Goal: Information Seeking & Learning: Check status

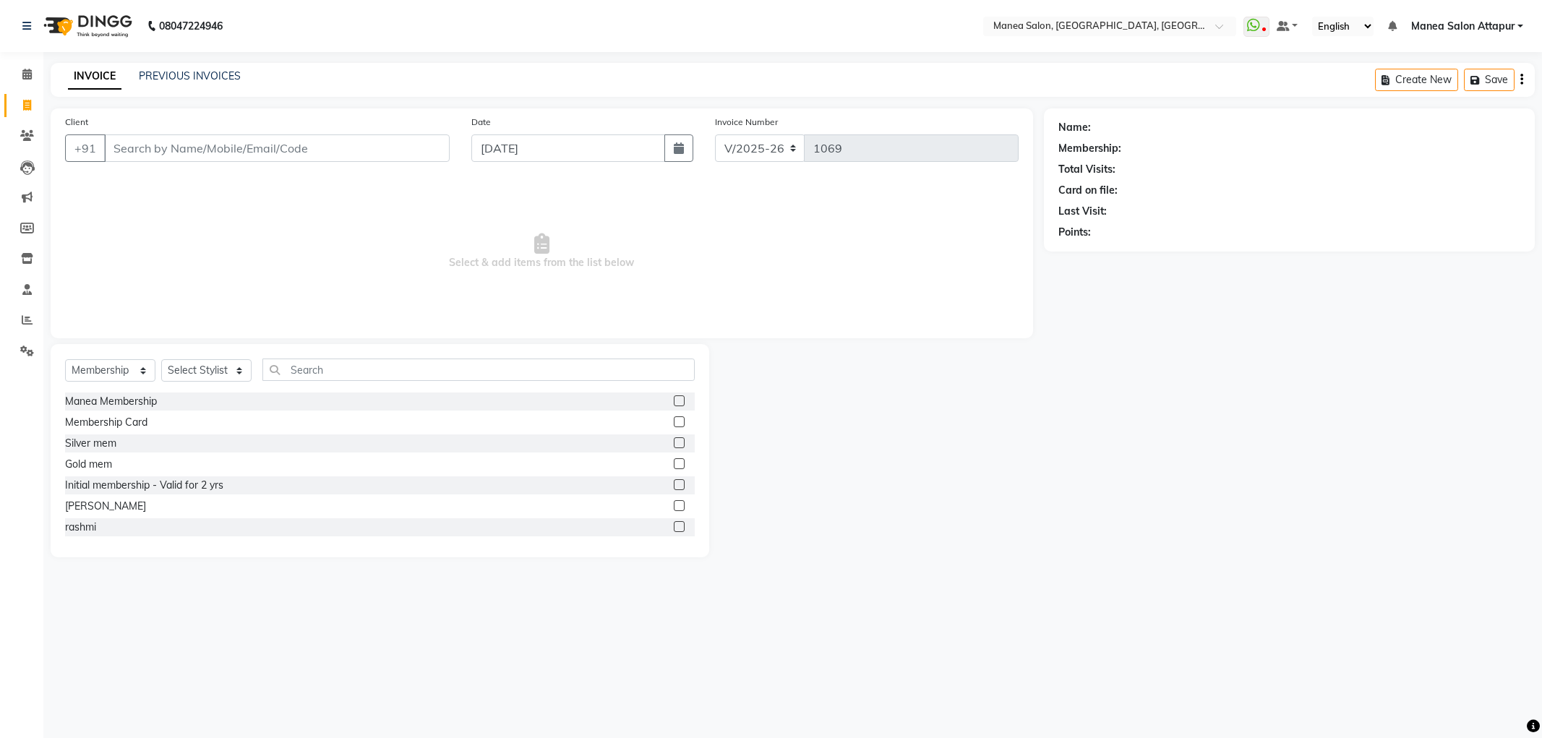
select select "6587"
select select "membership"
click at [162, 76] on link "PREVIOUS INVOICES" at bounding box center [190, 75] width 102 height 13
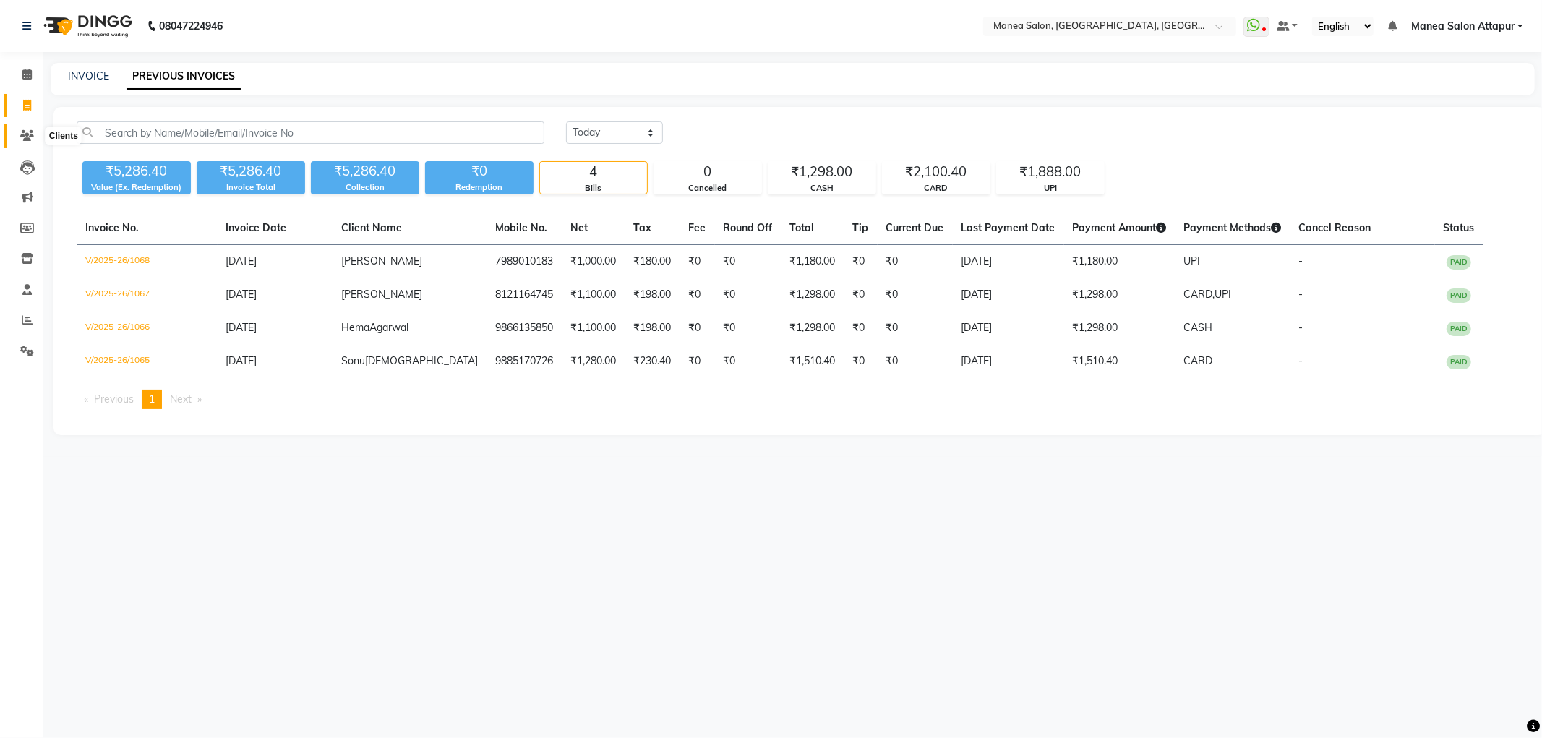
click at [33, 134] on icon at bounding box center [27, 135] width 14 height 11
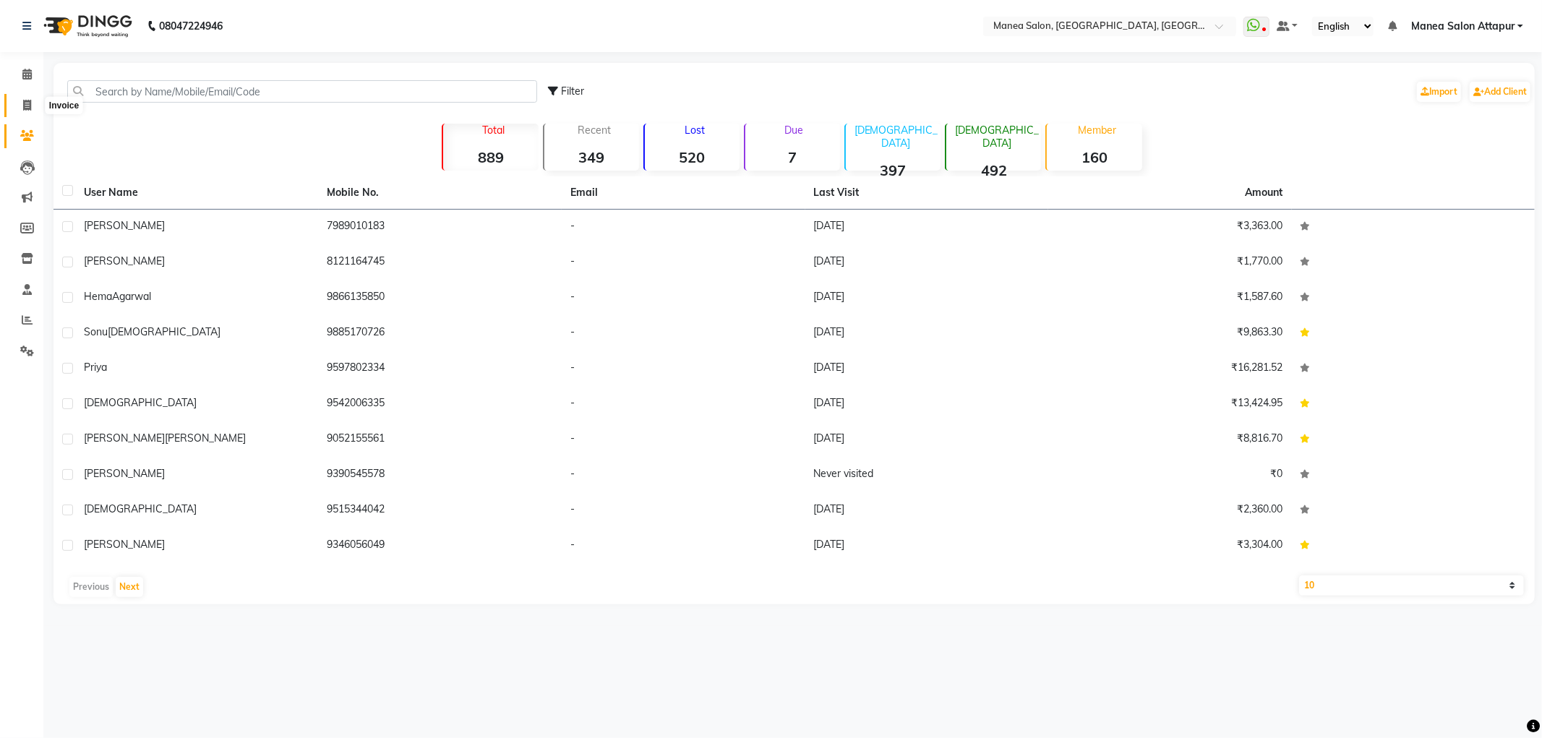
click at [17, 100] on span at bounding box center [26, 106] width 25 height 17
select select "service"
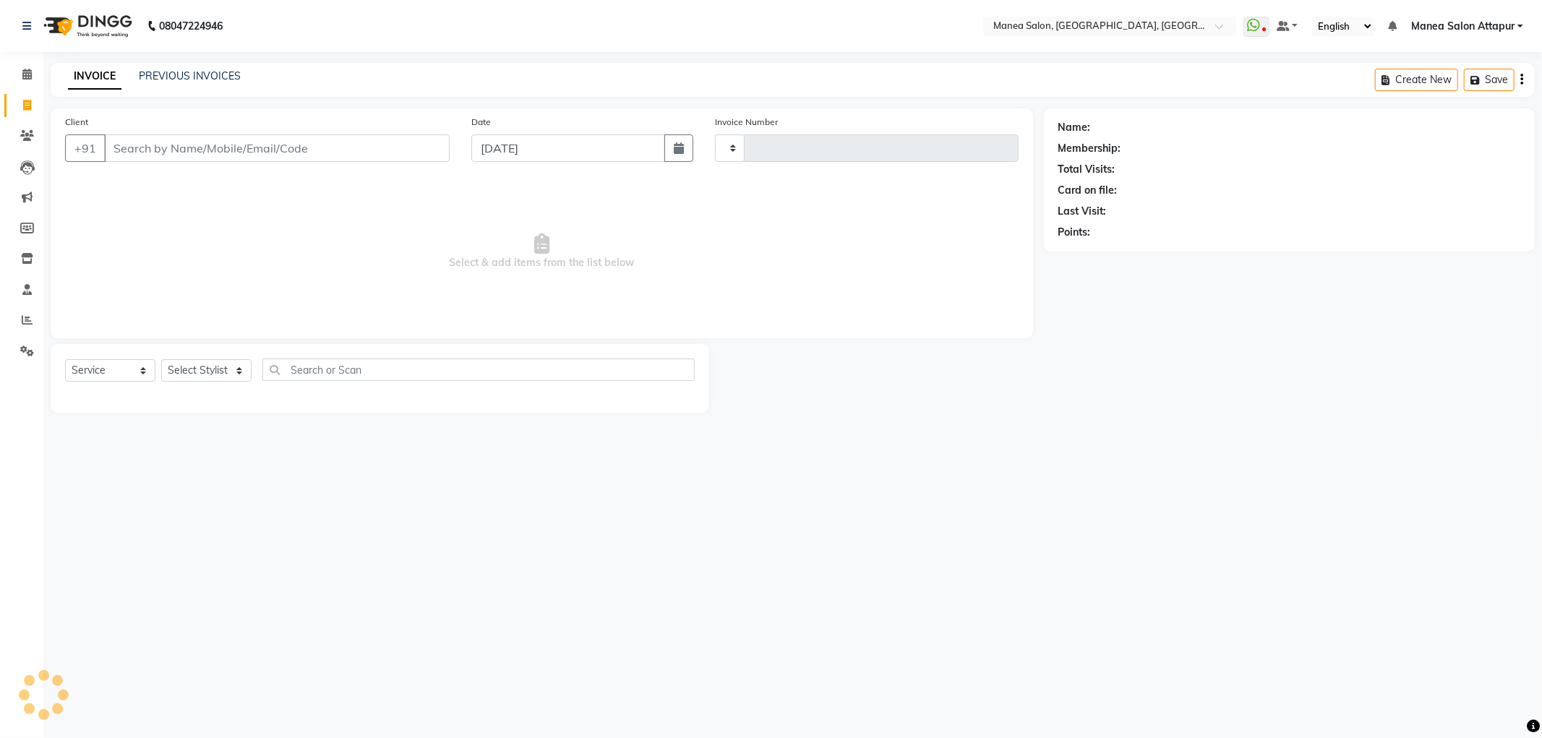
type input "1069"
select select "6587"
click at [20, 327] on span at bounding box center [26, 320] width 25 height 17
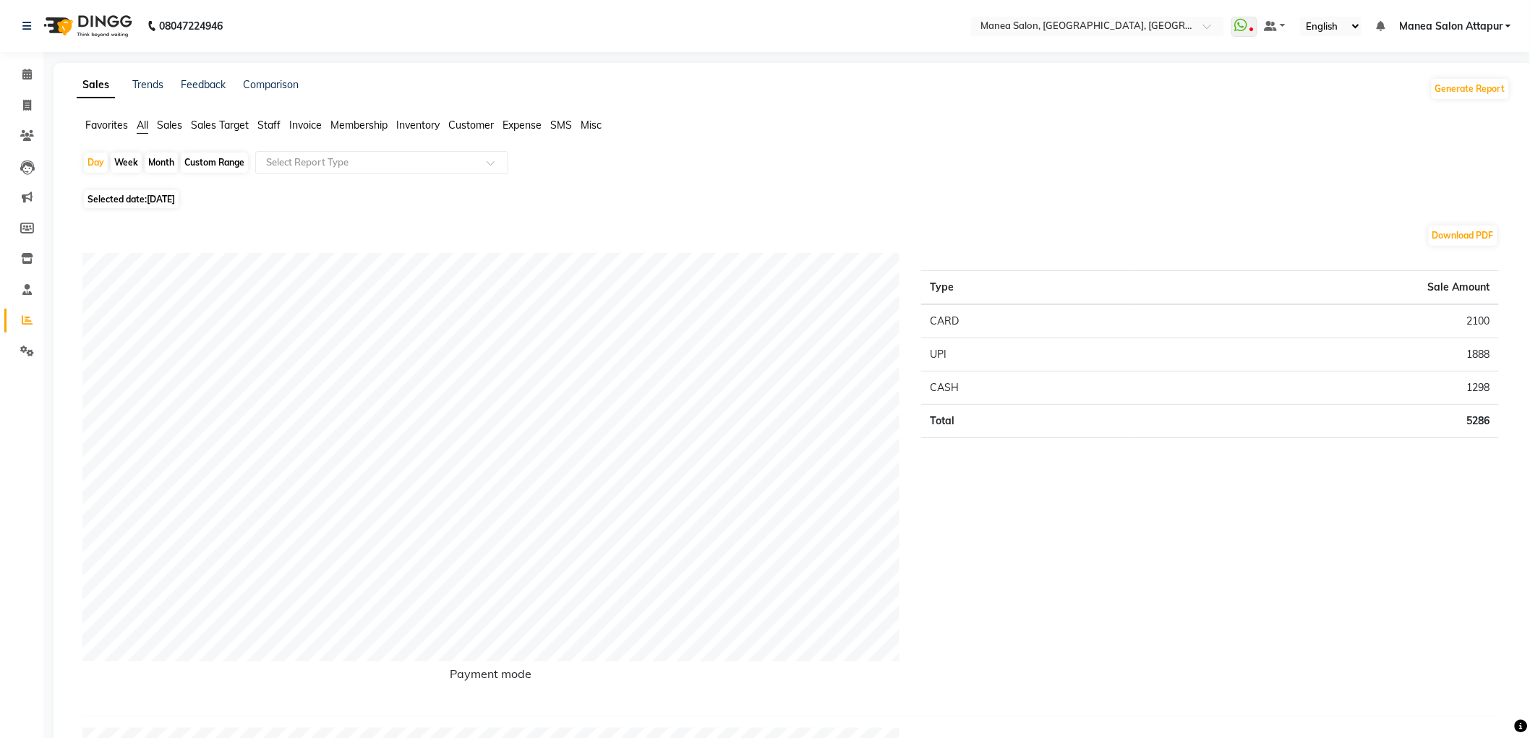
click at [223, 151] on div "Day Week Month Custom Range Select Report Type" at bounding box center [793, 168] width 1422 height 35
click at [223, 161] on div "Custom Range" at bounding box center [214, 163] width 67 height 20
select select "9"
select select "2025"
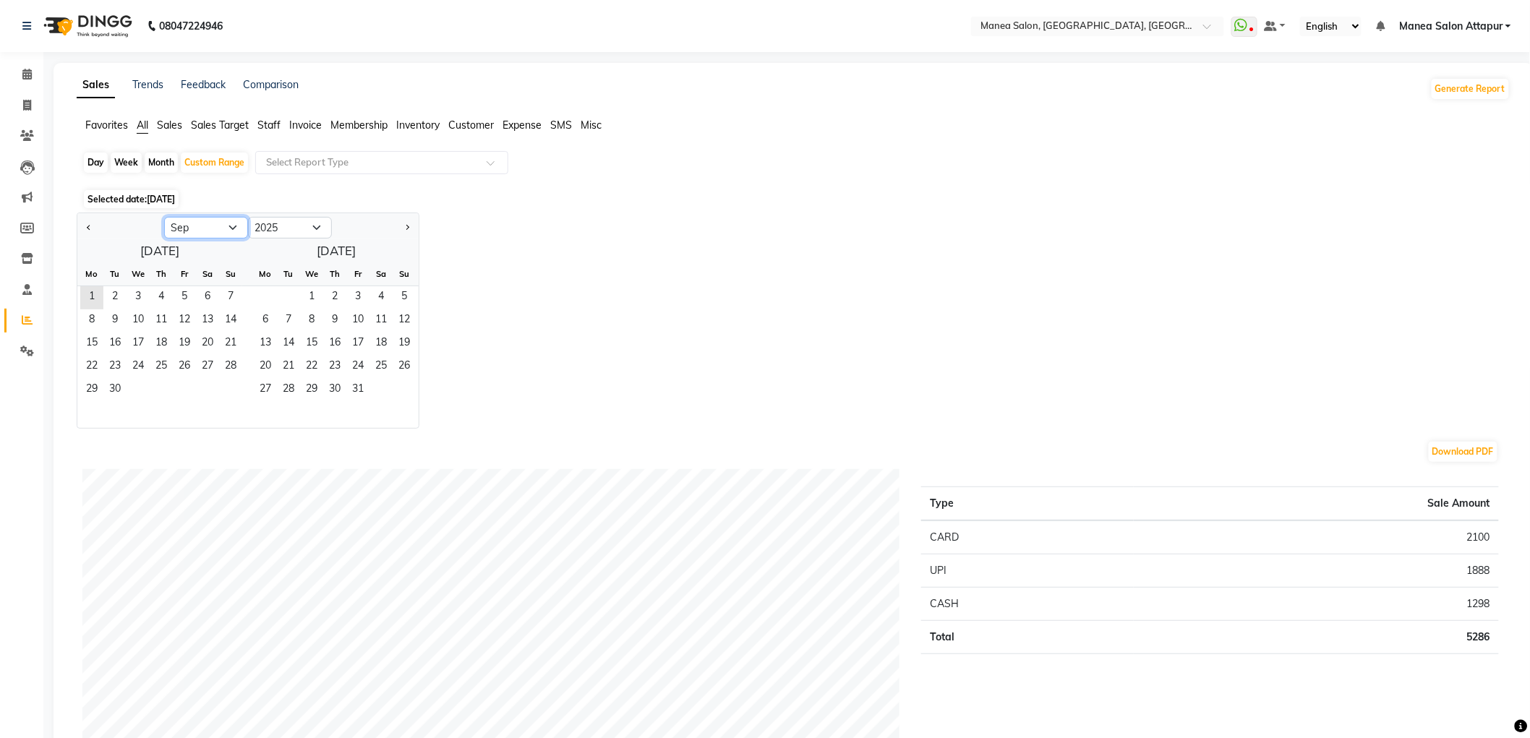
click at [221, 226] on select "Jan Feb Mar Apr May Jun [DATE] Aug Sep Oct Nov Dec" at bounding box center [206, 228] width 84 height 22
select select "8"
click at [164, 217] on select "Jan Feb Mar Apr May Jun [DATE] Aug Sep Oct Nov Dec" at bounding box center [206, 228] width 84 height 22
click at [185, 291] on span "1" at bounding box center [184, 297] width 23 height 23
click at [228, 390] on span "31" at bounding box center [230, 390] width 23 height 23
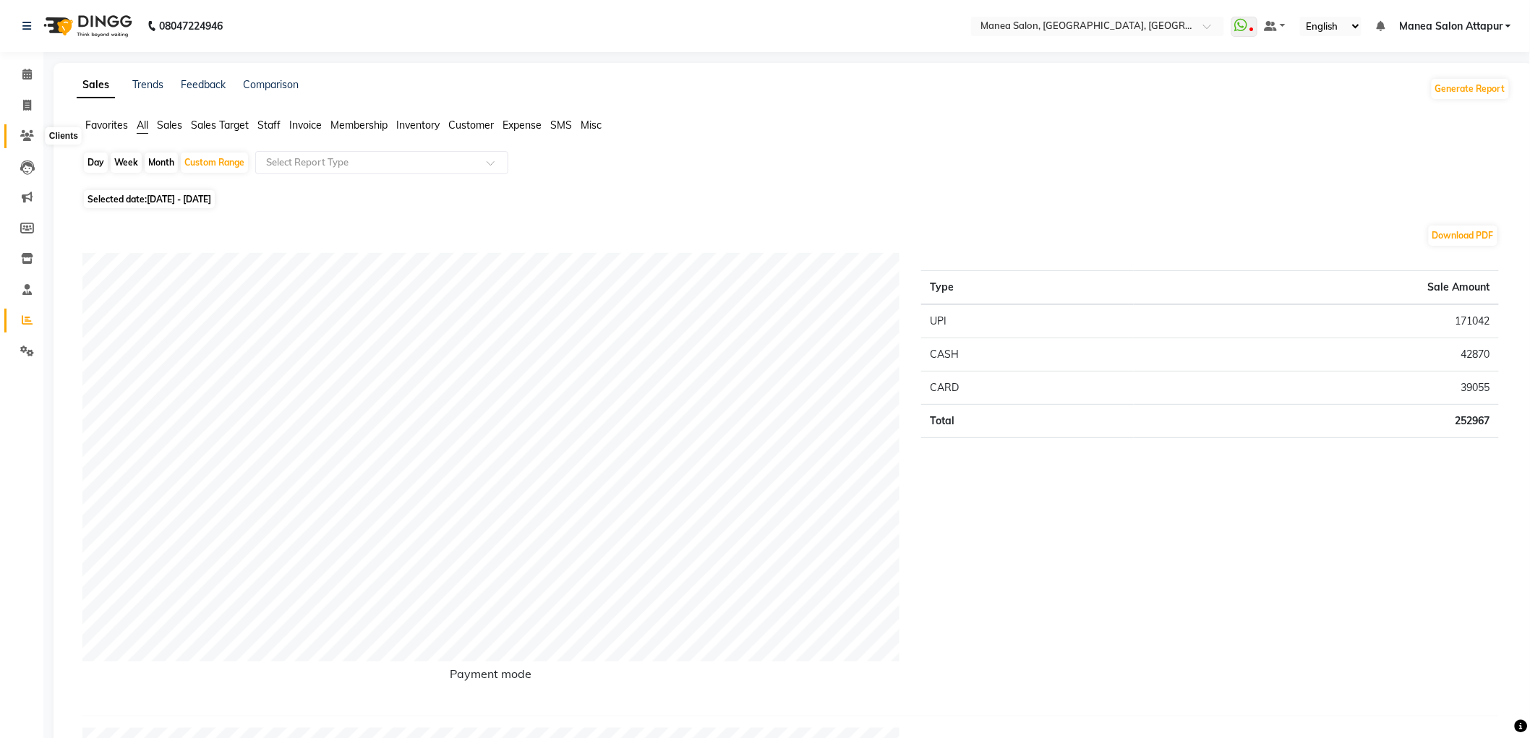
click at [22, 131] on icon at bounding box center [27, 135] width 14 height 11
